Goal: Transaction & Acquisition: Purchase product/service

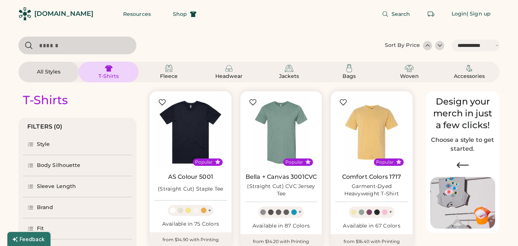
select select "*****"
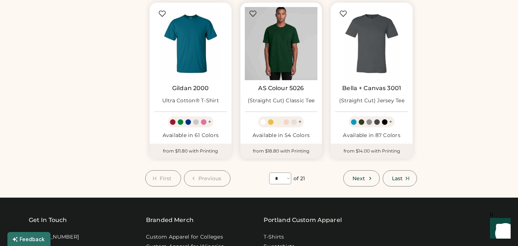
scroll to position [618, 0]
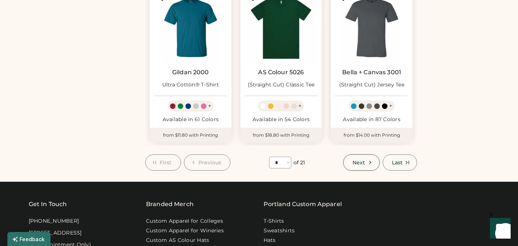
click at [367, 162] on icon at bounding box center [370, 162] width 7 height 7
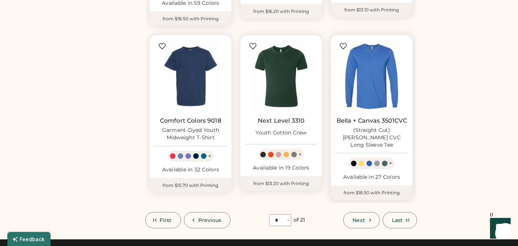
scroll to position [568, 0]
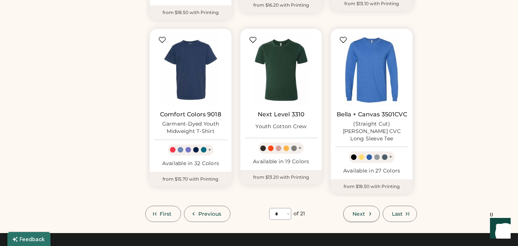
click at [361, 211] on span "Next" at bounding box center [359, 213] width 13 height 5
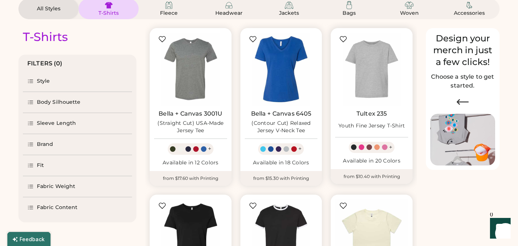
scroll to position [83, 0]
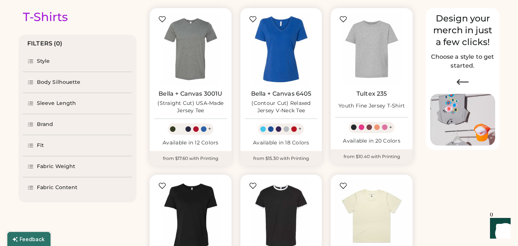
click at [53, 186] on div "Fabric Content" at bounding box center [57, 187] width 41 height 7
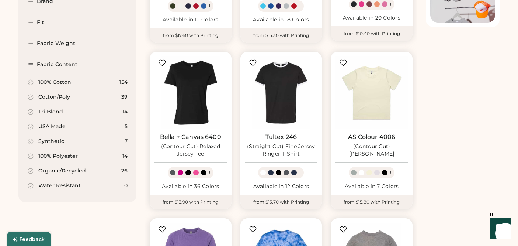
scroll to position [208, 0]
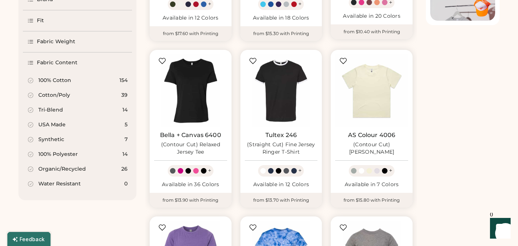
click at [72, 95] on div "Cotton/Poly 39" at bounding box center [77, 95] width 109 height 15
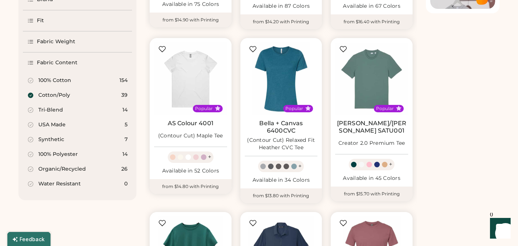
select select "*"
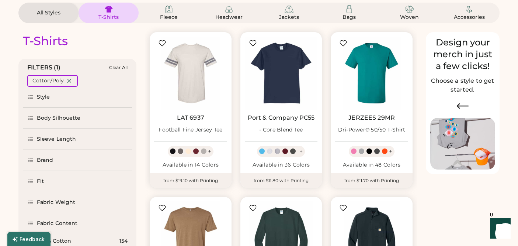
scroll to position [60, 0]
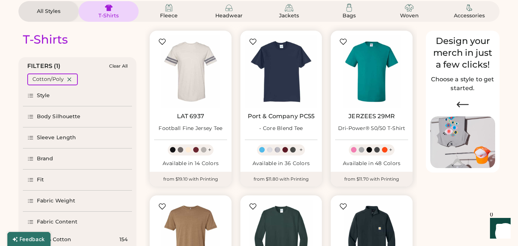
click at [377, 149] on div at bounding box center [377, 150] width 6 height 6
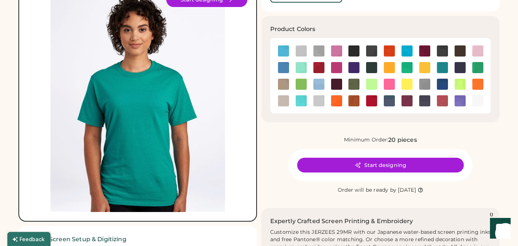
scroll to position [68, 0]
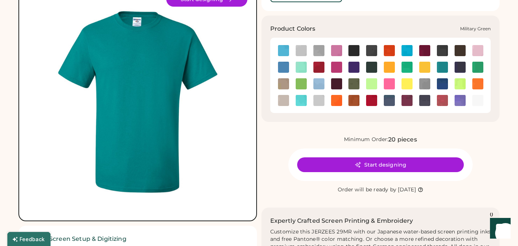
click at [357, 80] on img at bounding box center [353, 83] width 11 height 11
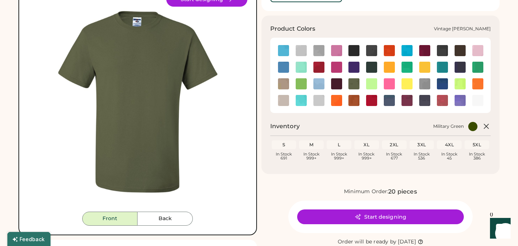
click at [405, 100] on img at bounding box center [407, 100] width 11 height 11
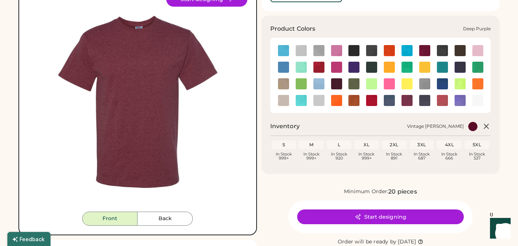
click at [358, 66] on img at bounding box center [353, 67] width 11 height 11
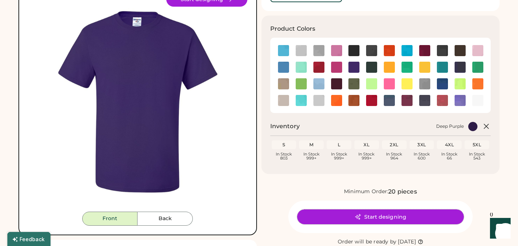
click at [389, 219] on button "Start designing" at bounding box center [380, 216] width 167 height 15
